Goal: Information Seeking & Learning: Learn about a topic

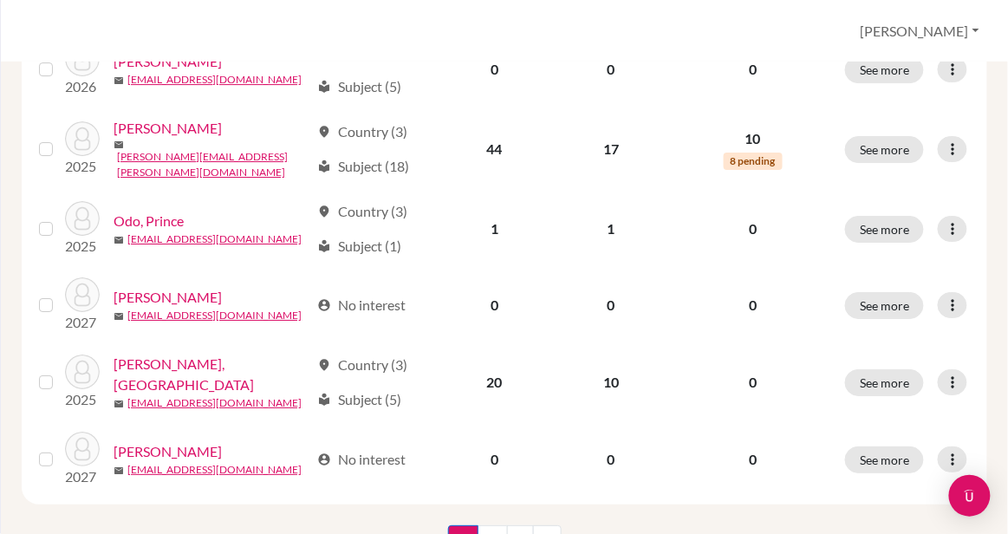
scroll to position [1447, 0]
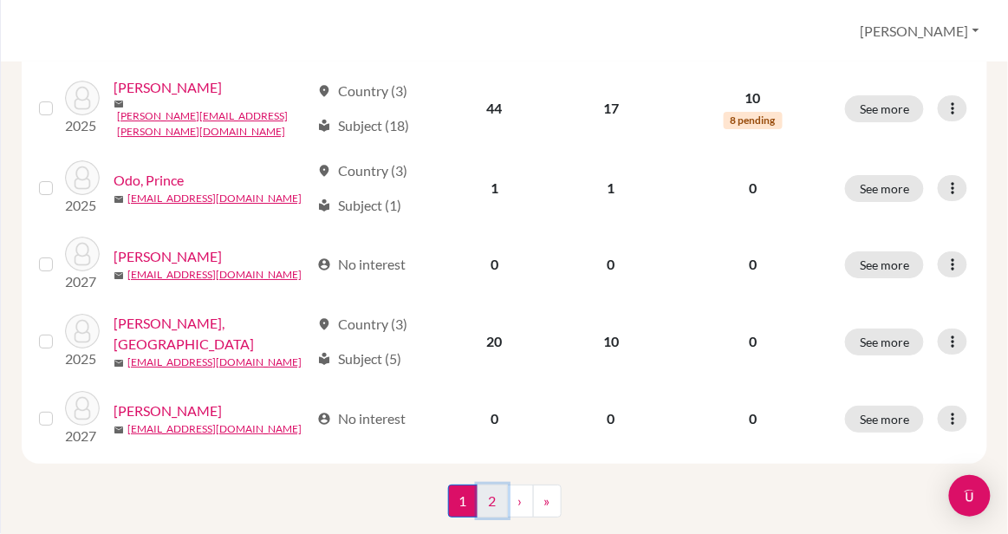
click at [488, 484] on link "2" at bounding box center [492, 500] width 30 height 33
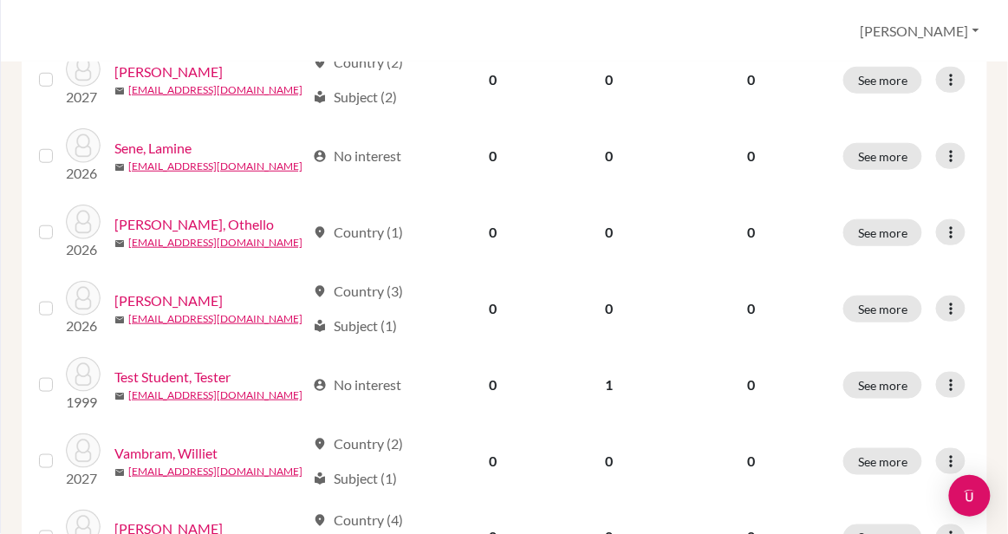
scroll to position [326, 0]
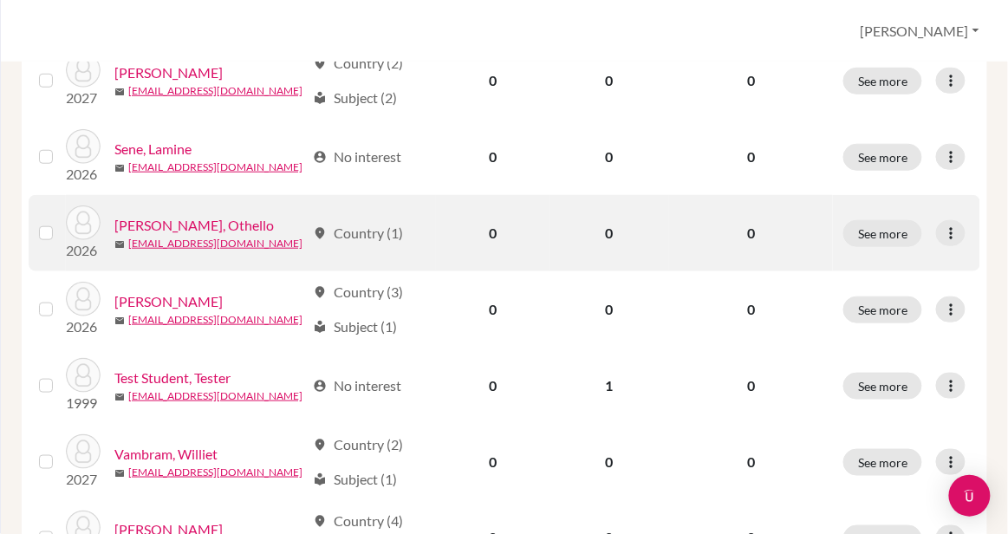
click at [174, 215] on link "[PERSON_NAME], Othello" at bounding box center [193, 225] width 159 height 21
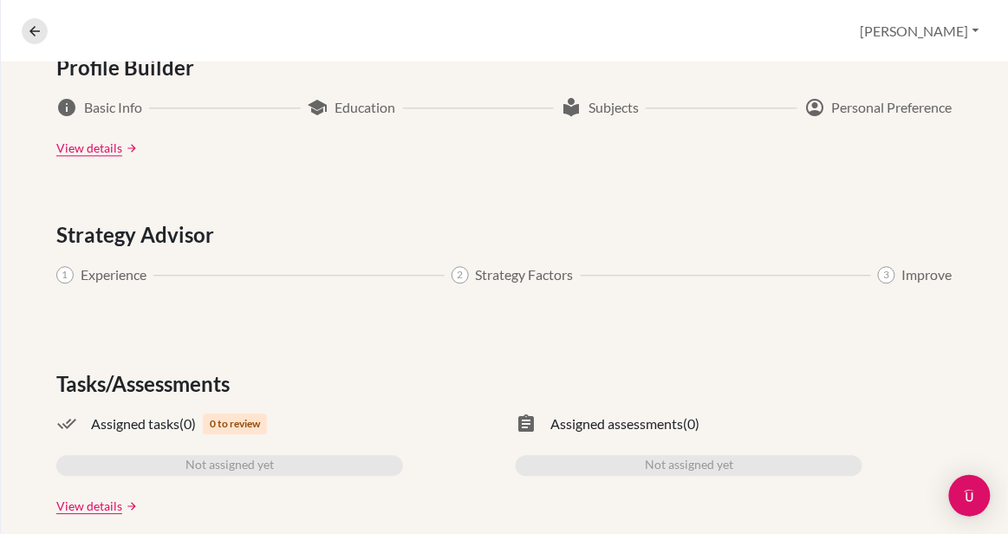
scroll to position [989, 0]
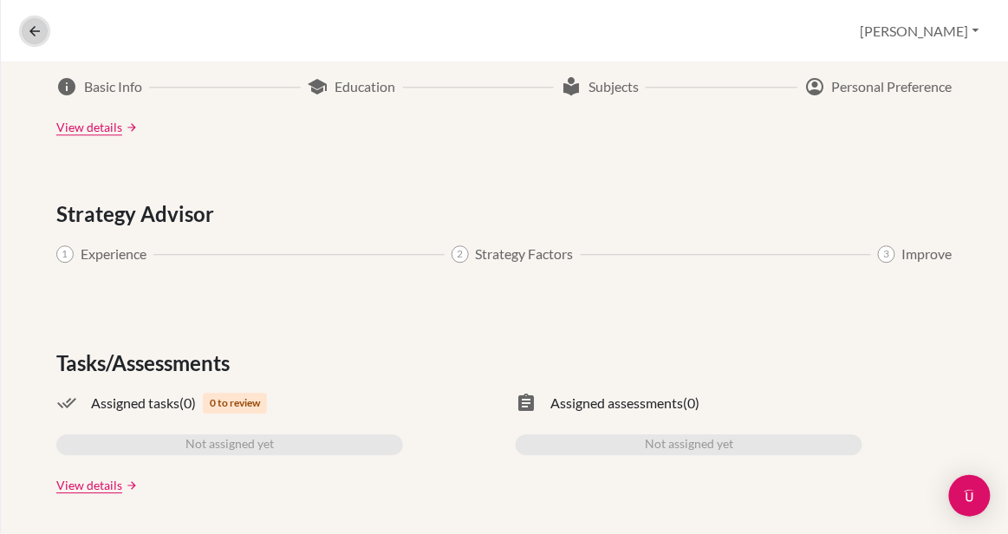
click at [28, 22] on button at bounding box center [35, 31] width 26 height 26
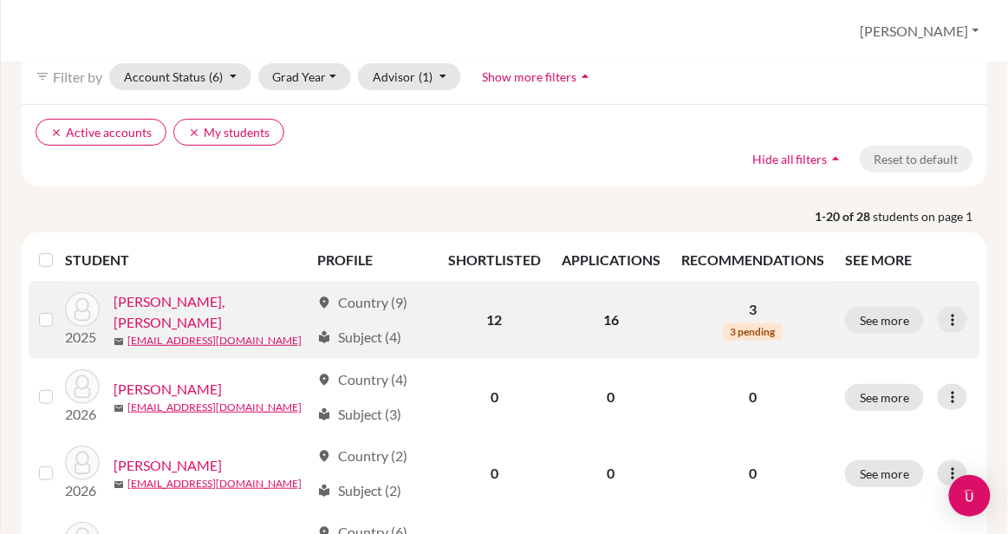
scroll to position [95, 0]
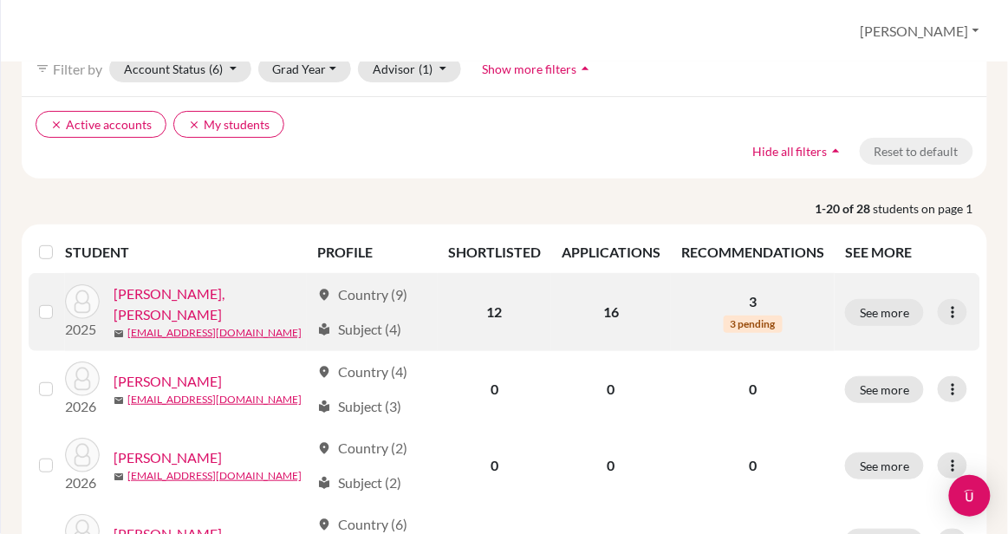
click at [133, 283] on link "[PERSON_NAME], [PERSON_NAME]" at bounding box center [212, 304] width 196 height 42
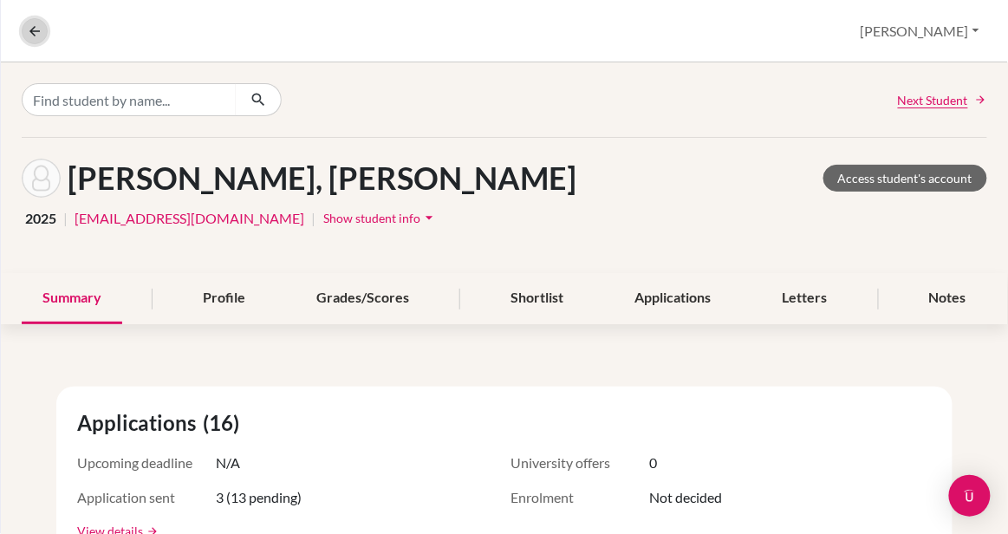
click at [31, 32] on icon at bounding box center [35, 31] width 16 height 16
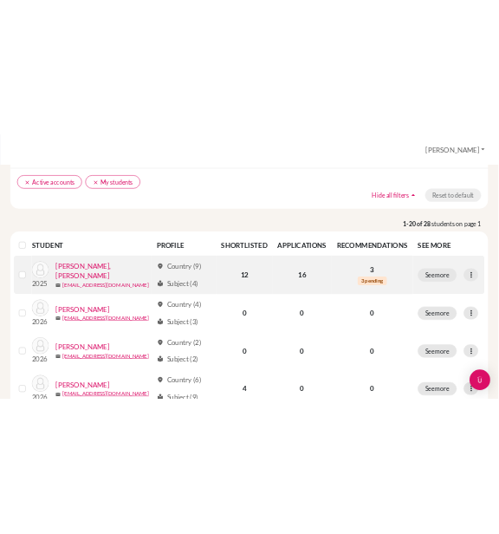
scroll to position [129, 0]
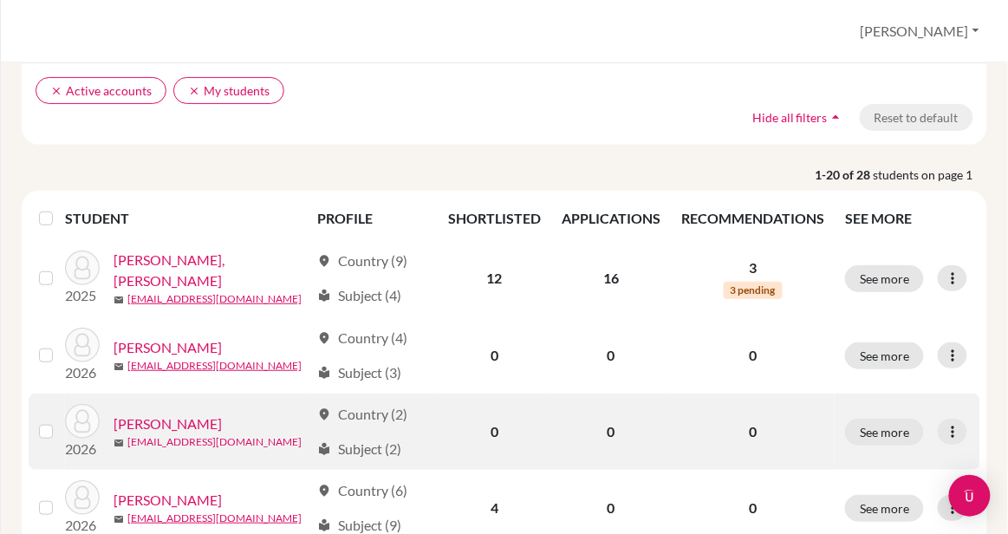
click at [186, 434] on link "[EMAIL_ADDRESS][DOMAIN_NAME]" at bounding box center [214, 442] width 174 height 16
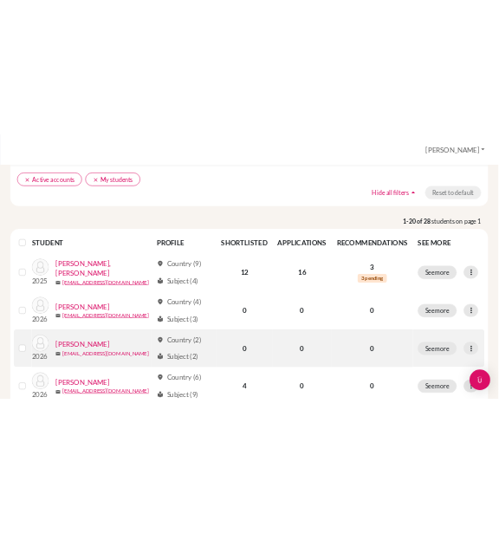
scroll to position [162, 0]
